Goal: Information Seeking & Learning: Learn about a topic

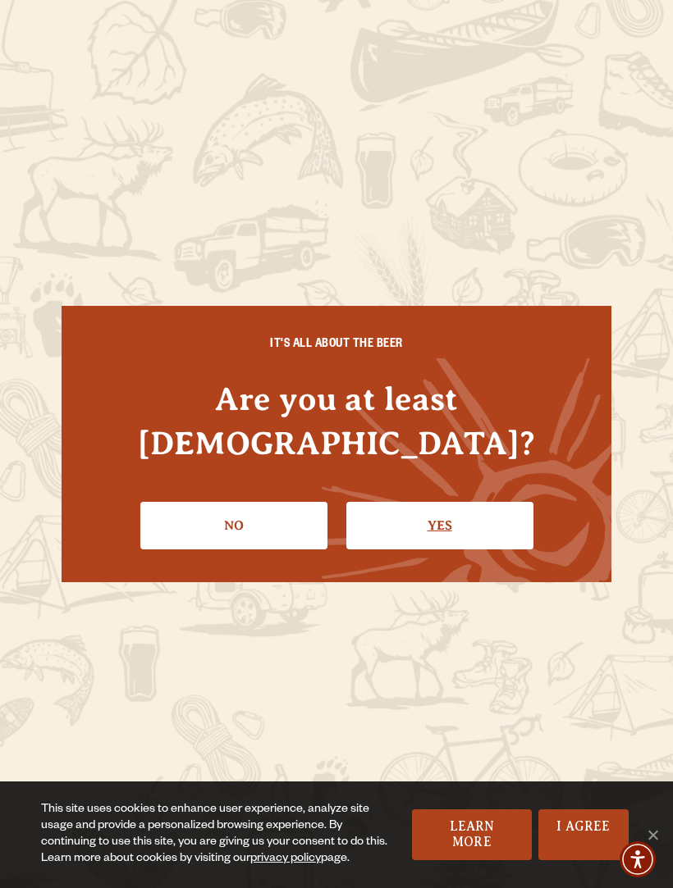
click at [477, 504] on link "Yes" at bounding box center [439, 526] width 187 height 48
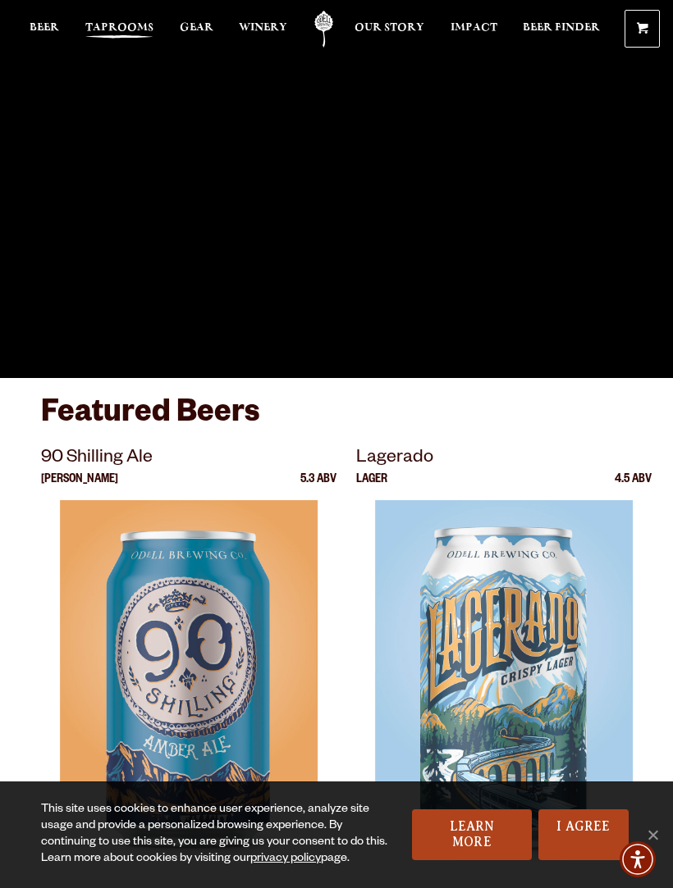
click at [129, 24] on span "Taprooms" at bounding box center [119, 27] width 68 height 13
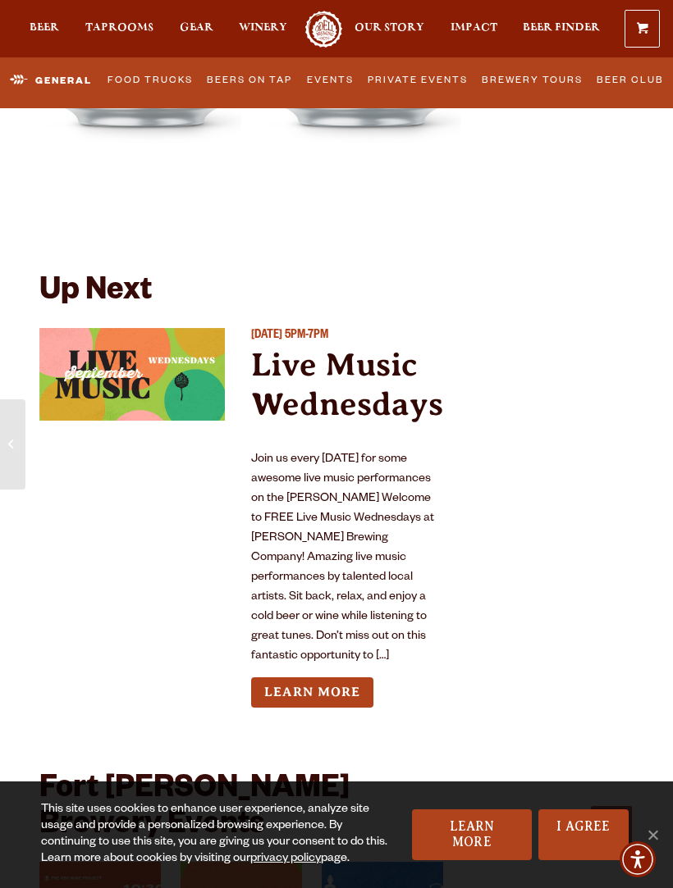
scroll to position [7108, 0]
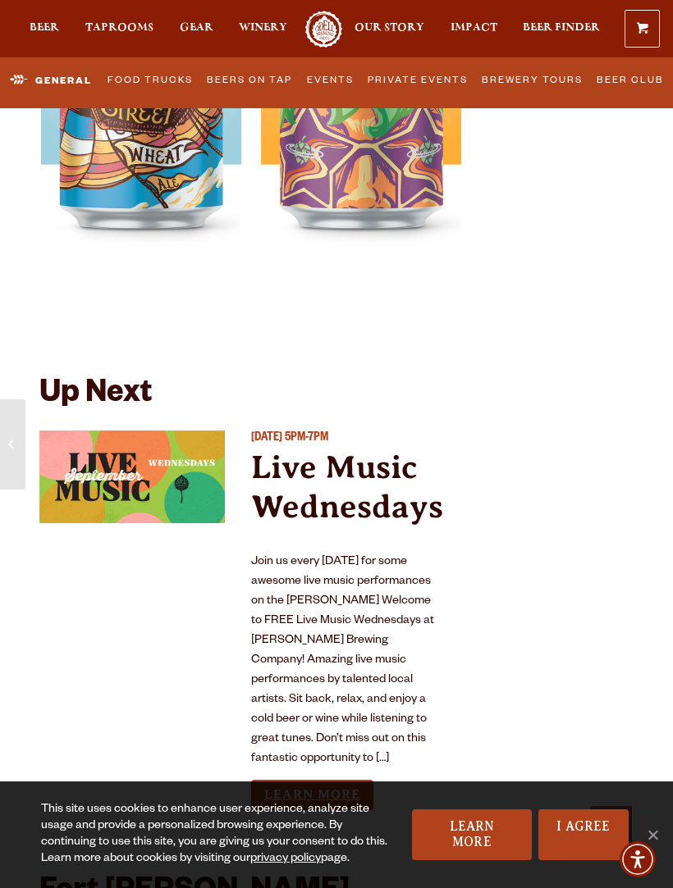
click at [340, 780] on link "Learn More" at bounding box center [312, 795] width 122 height 30
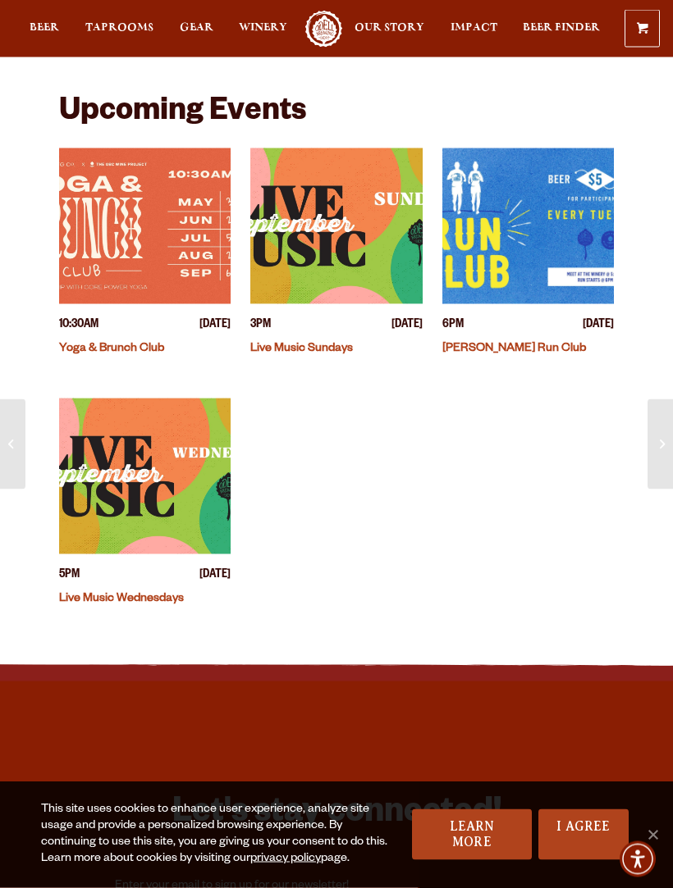
scroll to position [512, 0]
click at [155, 552] on img "View event details" at bounding box center [144, 476] width 171 height 156
